Goal: Find specific page/section: Find specific page/section

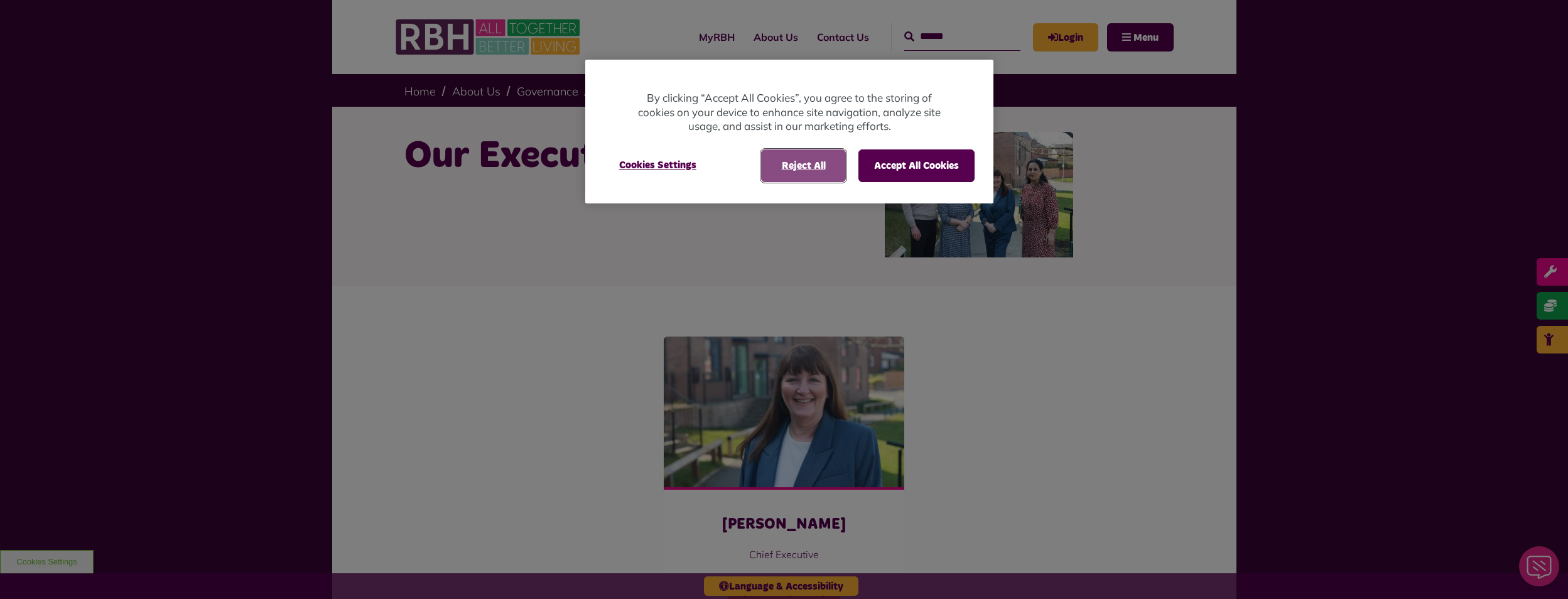
click at [809, 170] on button "Reject All" at bounding box center [803, 166] width 85 height 32
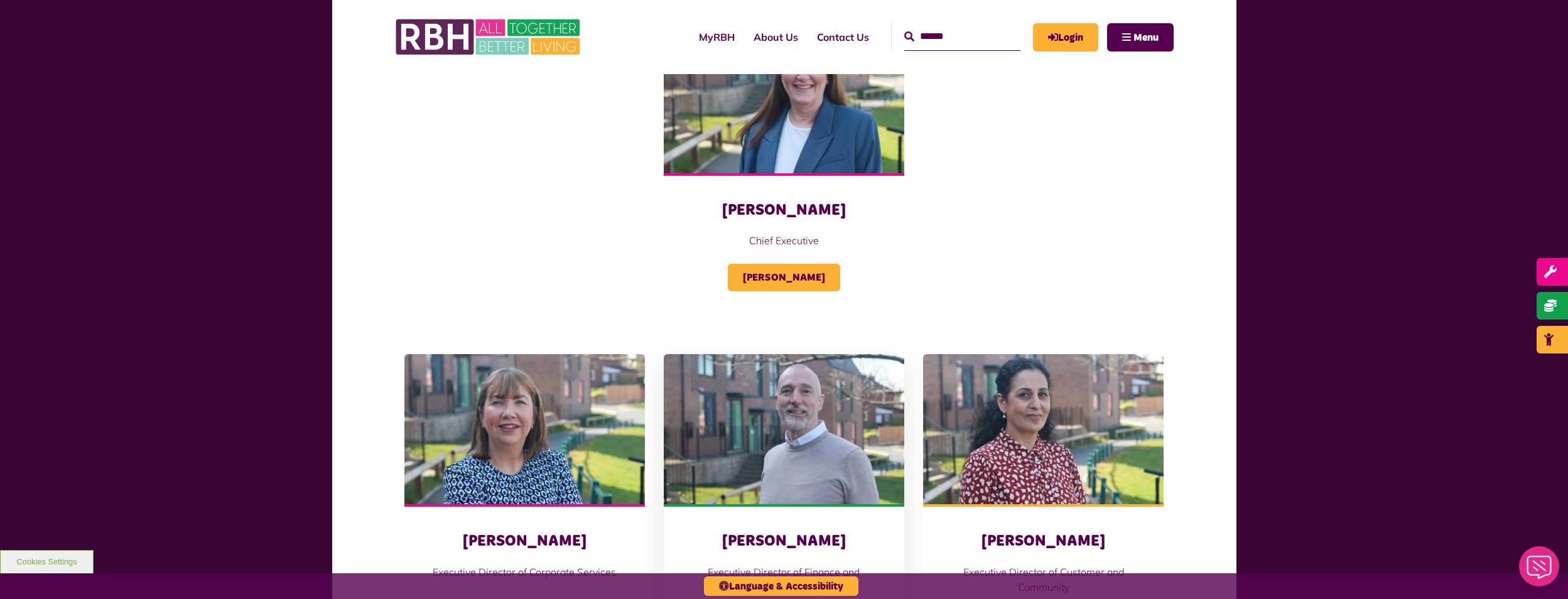
scroll to position [63, 0]
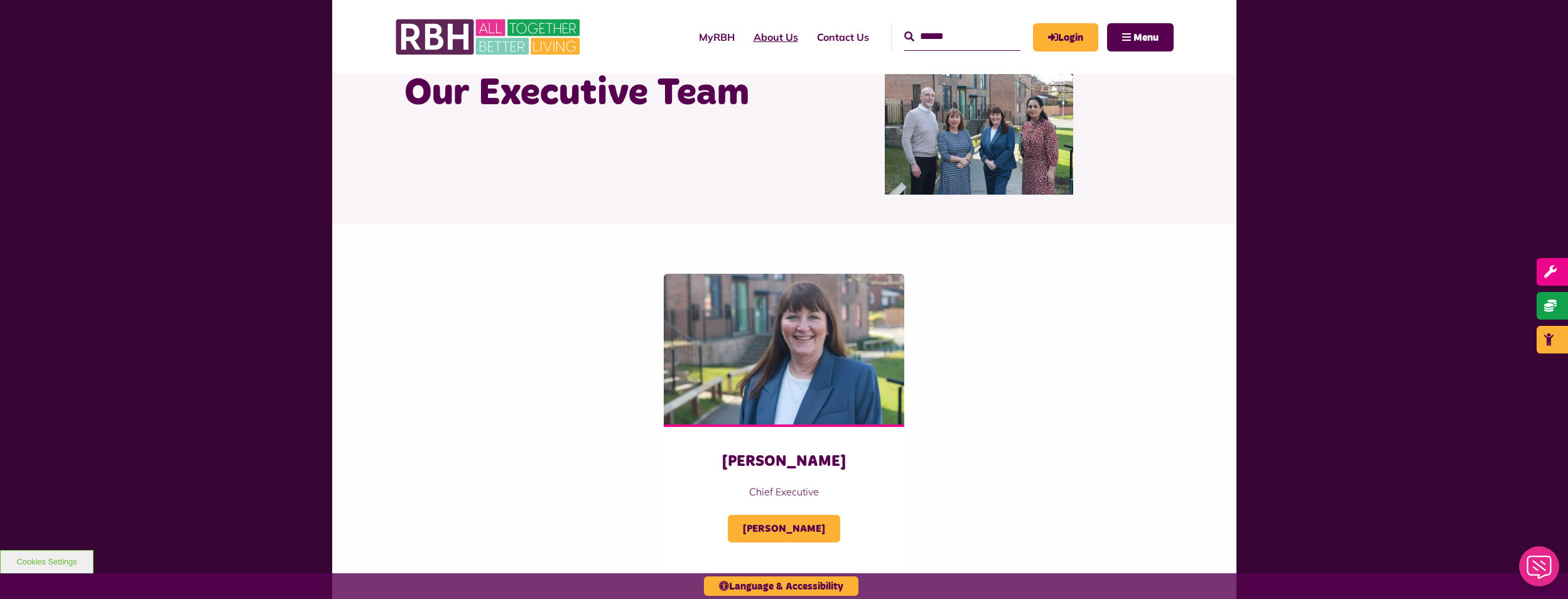
click at [754, 38] on link "About Us" at bounding box center [776, 37] width 63 height 34
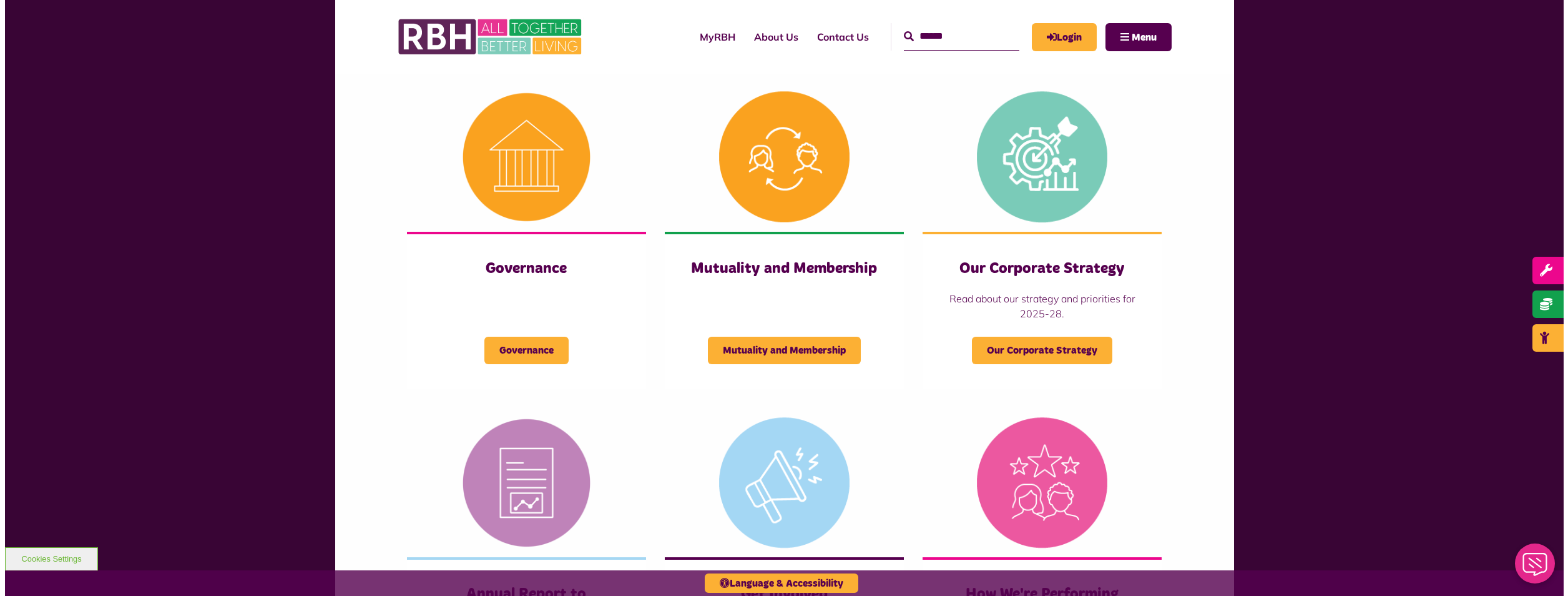
scroll to position [250, 0]
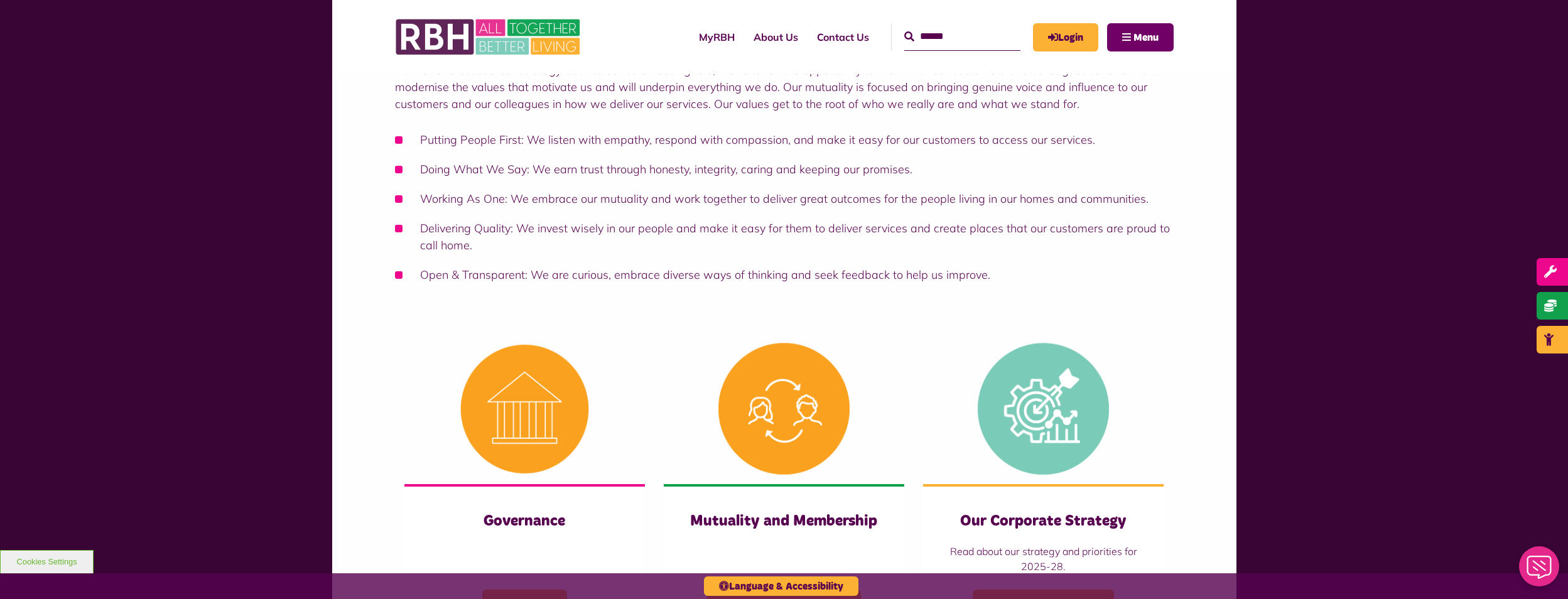
click at [1135, 37] on span "Menu" at bounding box center [1146, 37] width 25 height 10
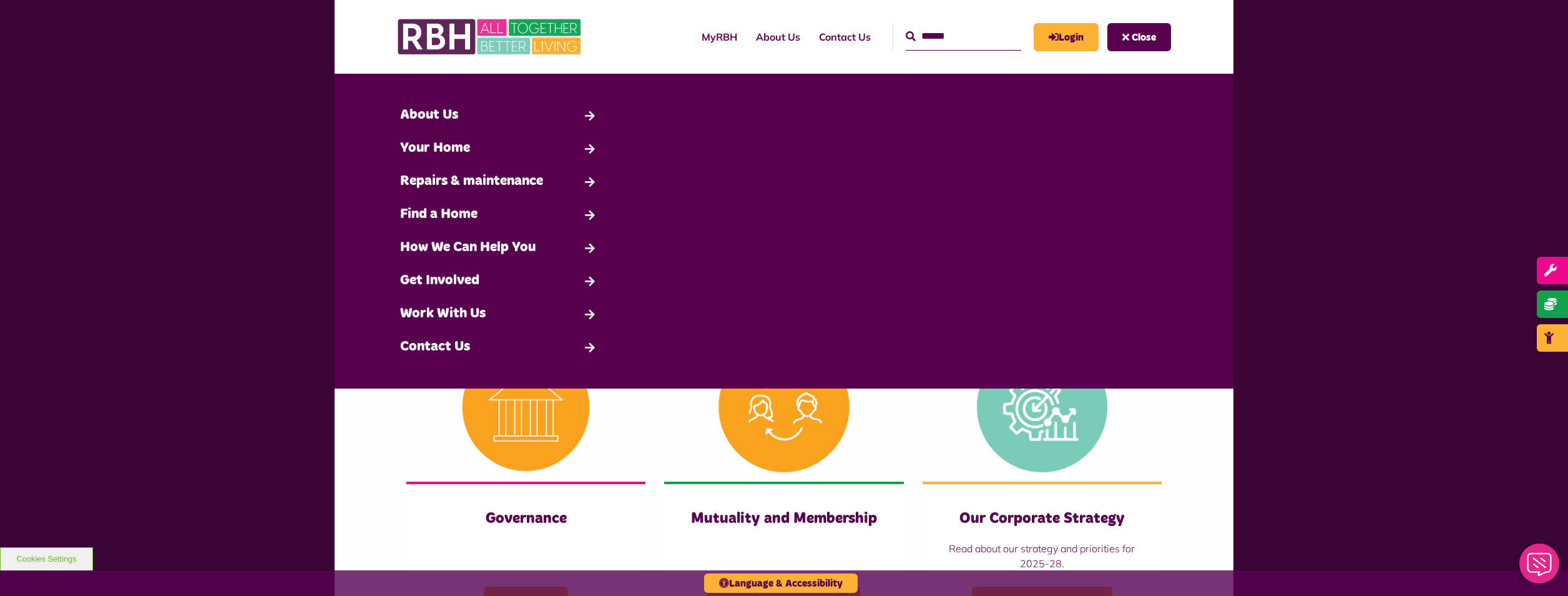
drag, startPoint x: 366, startPoint y: 434, endPoint x: 383, endPoint y: 393, distance: 44.4
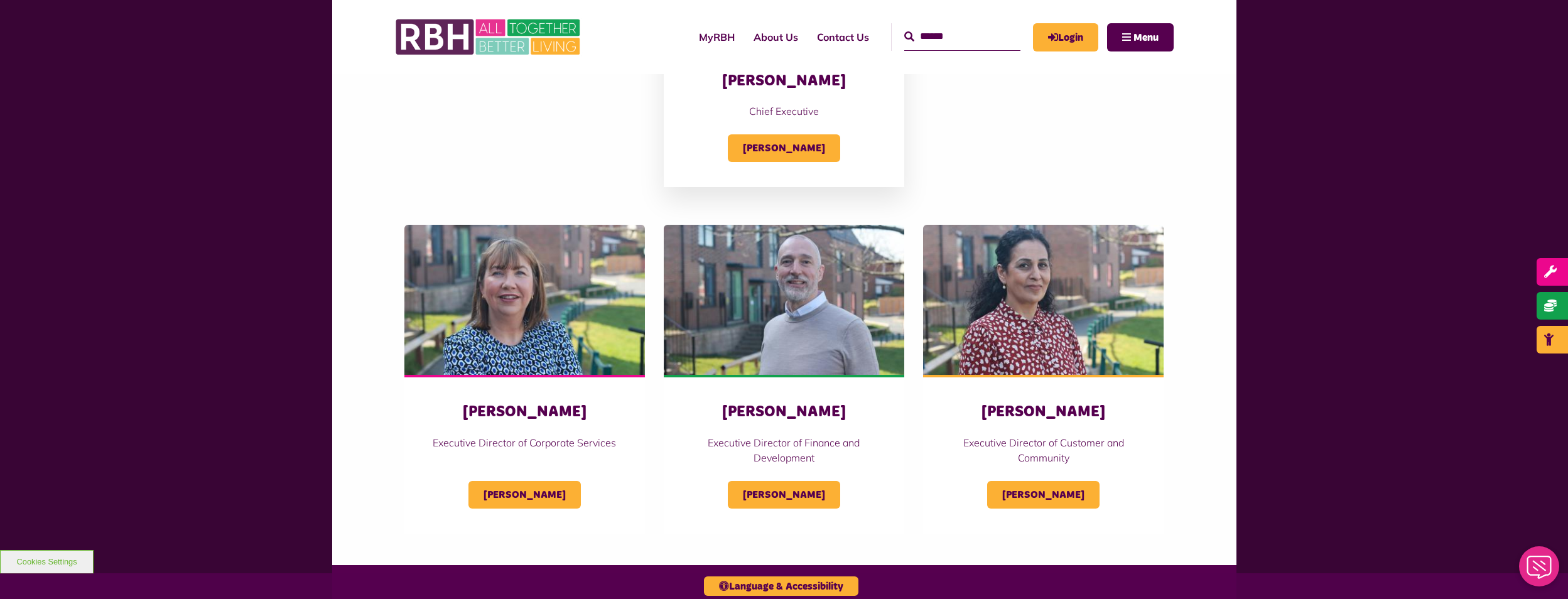
scroll to position [440, 0]
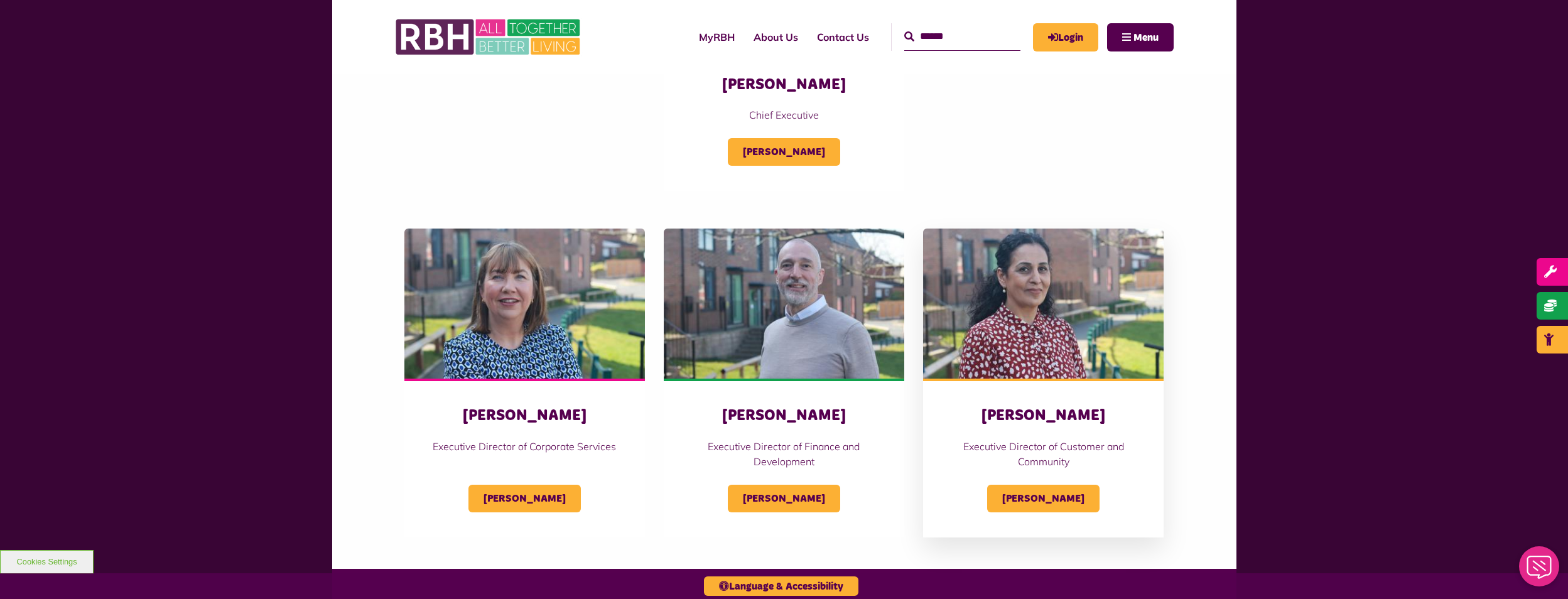
click at [994, 459] on p "Executive Director of Customer and Community" at bounding box center [1043, 453] width 190 height 30
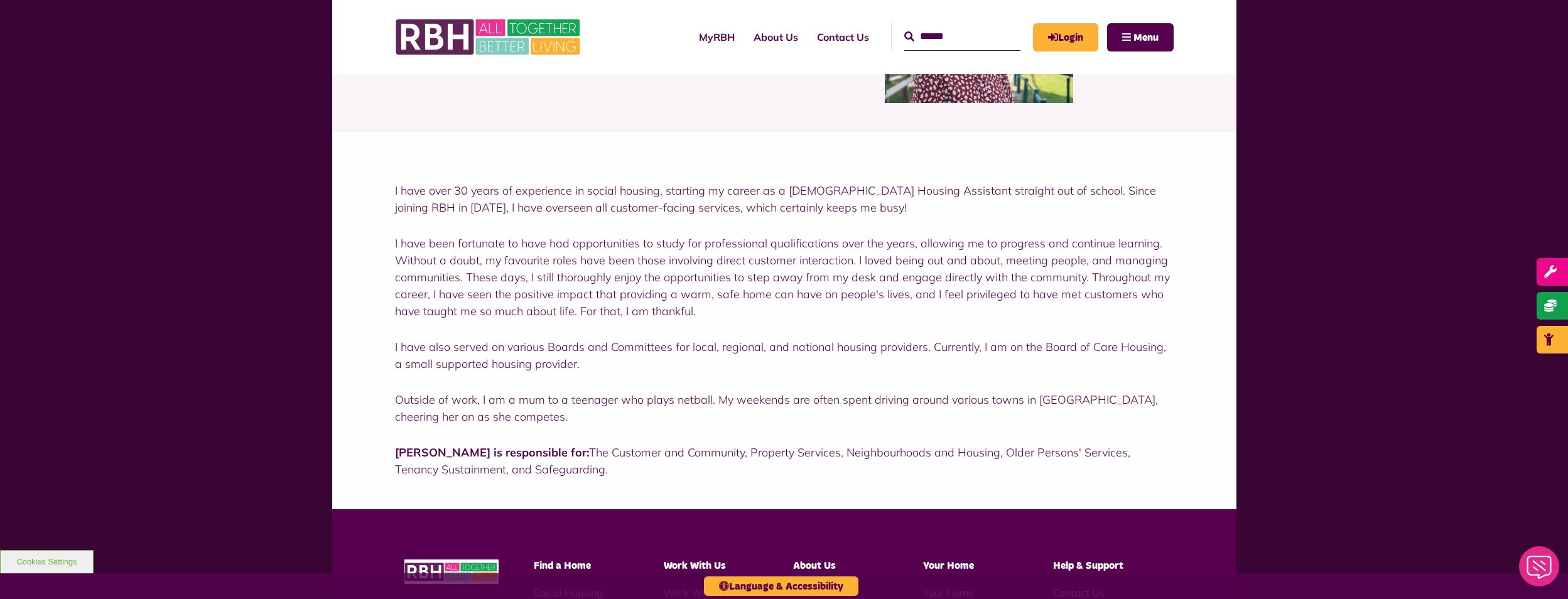
scroll to position [188, 0]
